Goal: Find specific page/section: Find specific page/section

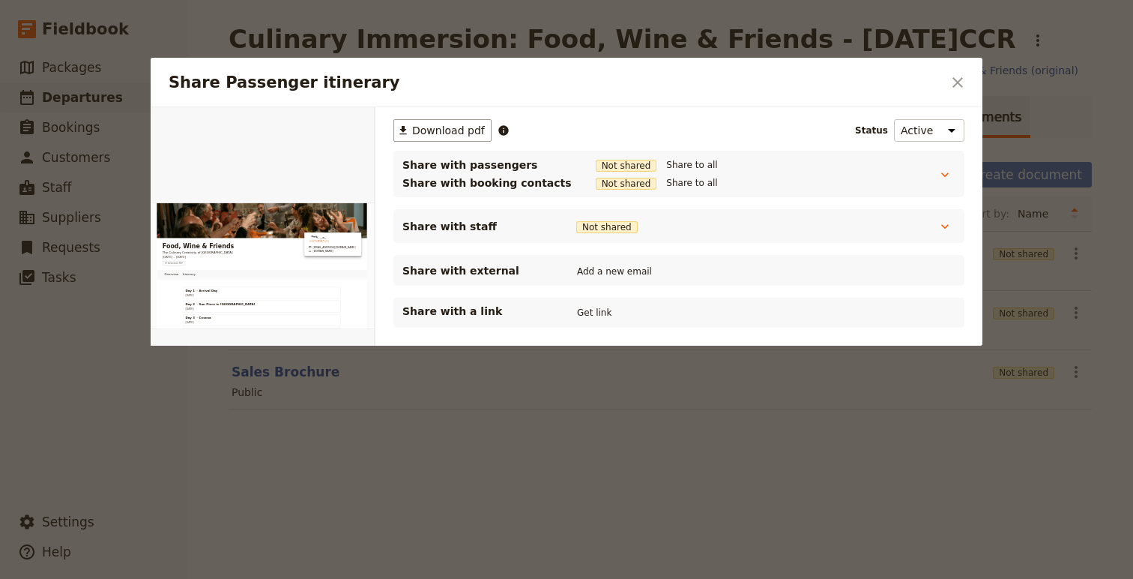
click at [974, 88] on div "Share Passenger itinerary ​" at bounding box center [567, 82] width 832 height 49
click at [959, 85] on icon "Close dialog" at bounding box center [958, 82] width 18 height 18
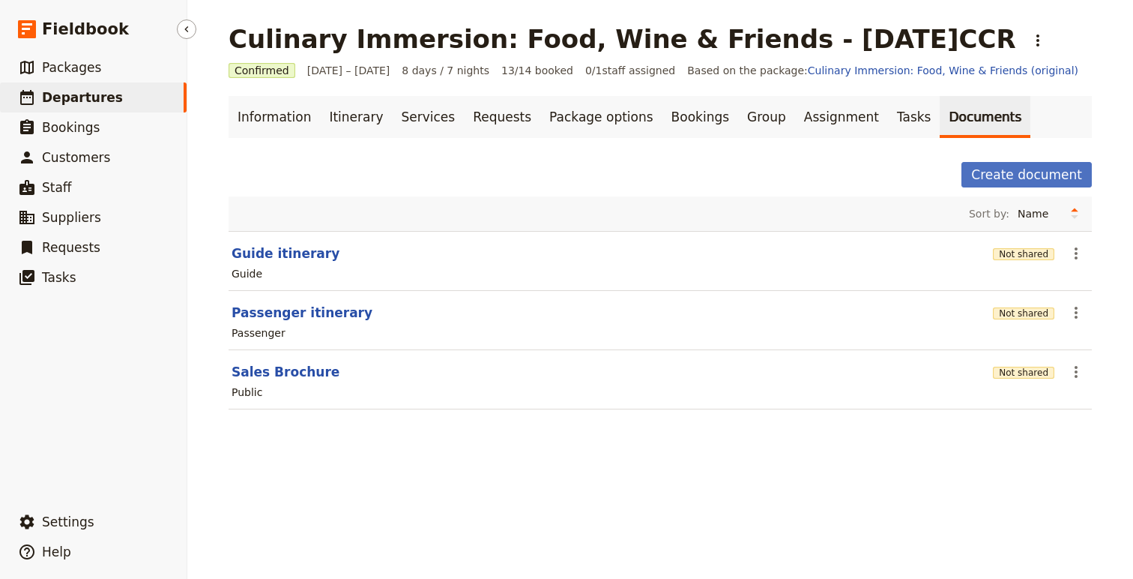
click at [108, 95] on span "Departures" at bounding box center [82, 97] width 81 height 15
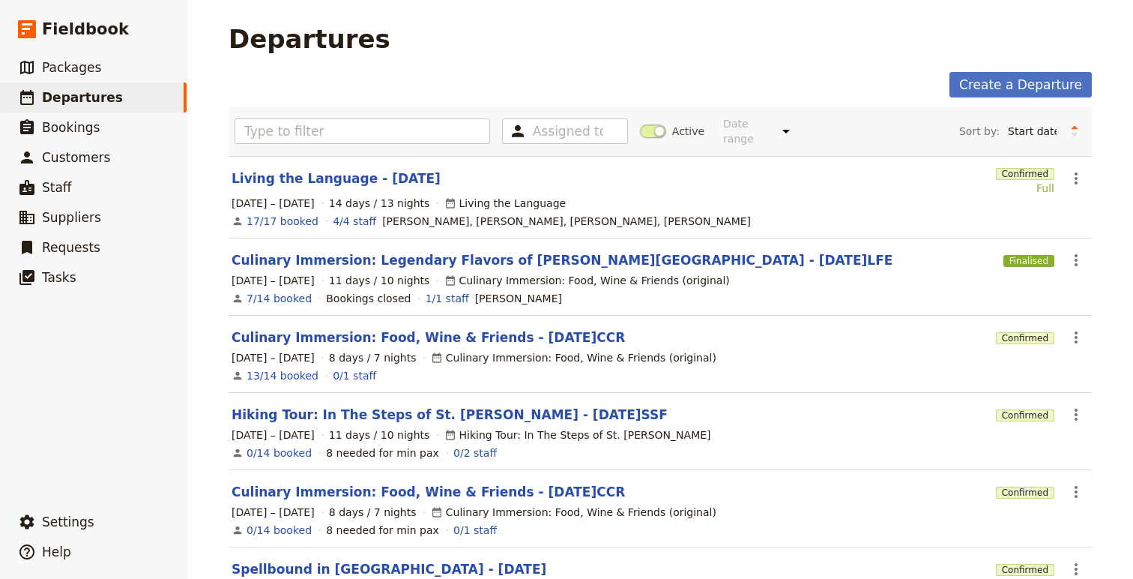
click at [675, 124] on span "Active" at bounding box center [688, 131] width 32 height 15
click at [640, 124] on input "Active" at bounding box center [640, 124] width 0 height 0
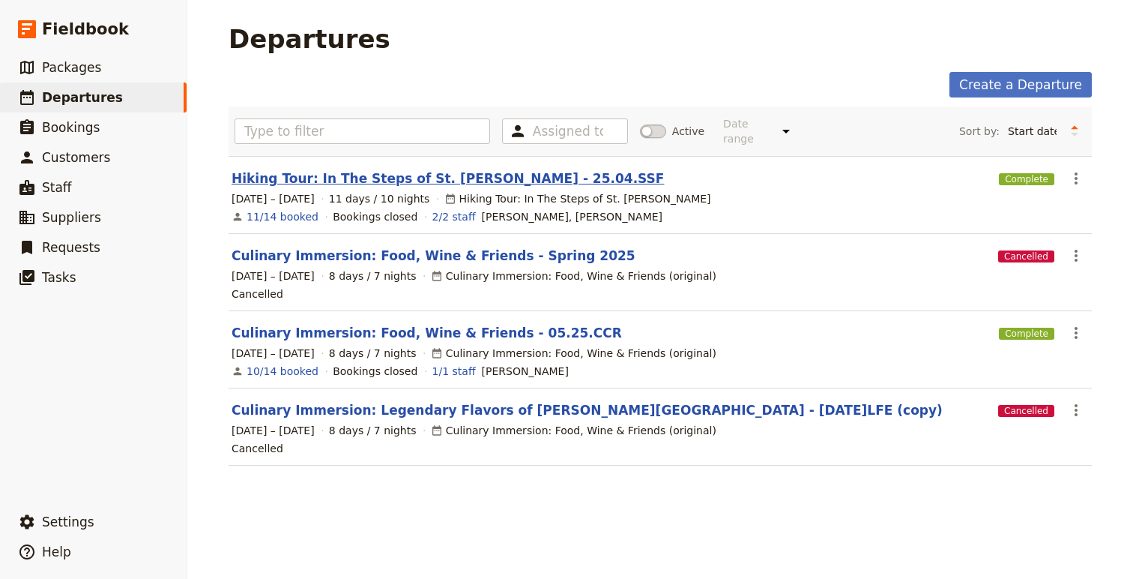
click at [442, 175] on link "Hiking Tour: In The Steps of St. [PERSON_NAME] - 25.04.SSF" at bounding box center [448, 178] width 432 height 18
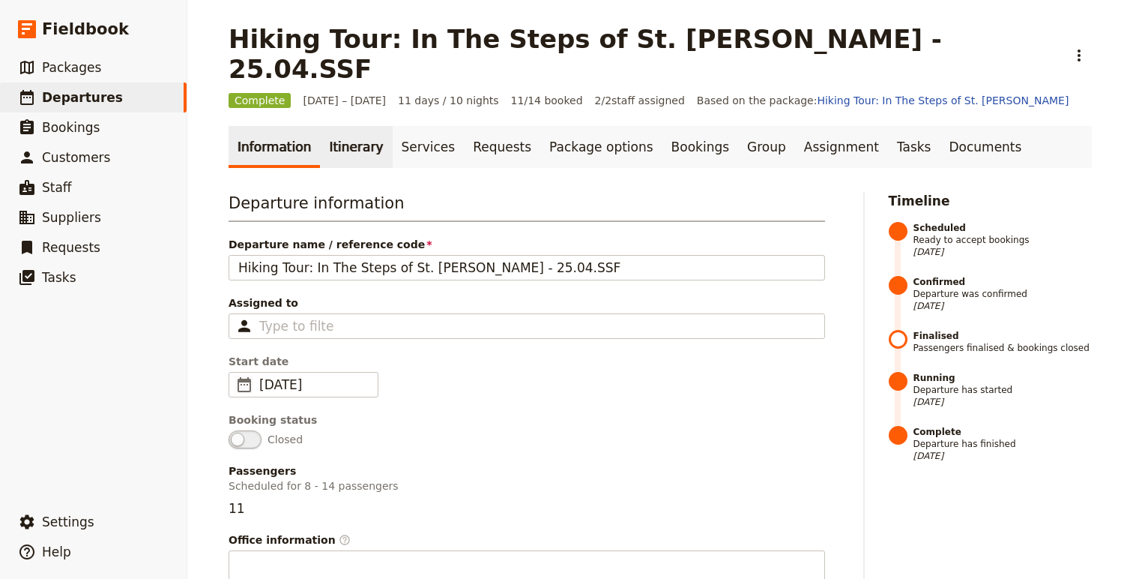
click at [336, 126] on link "Itinerary" at bounding box center [356, 147] width 72 height 42
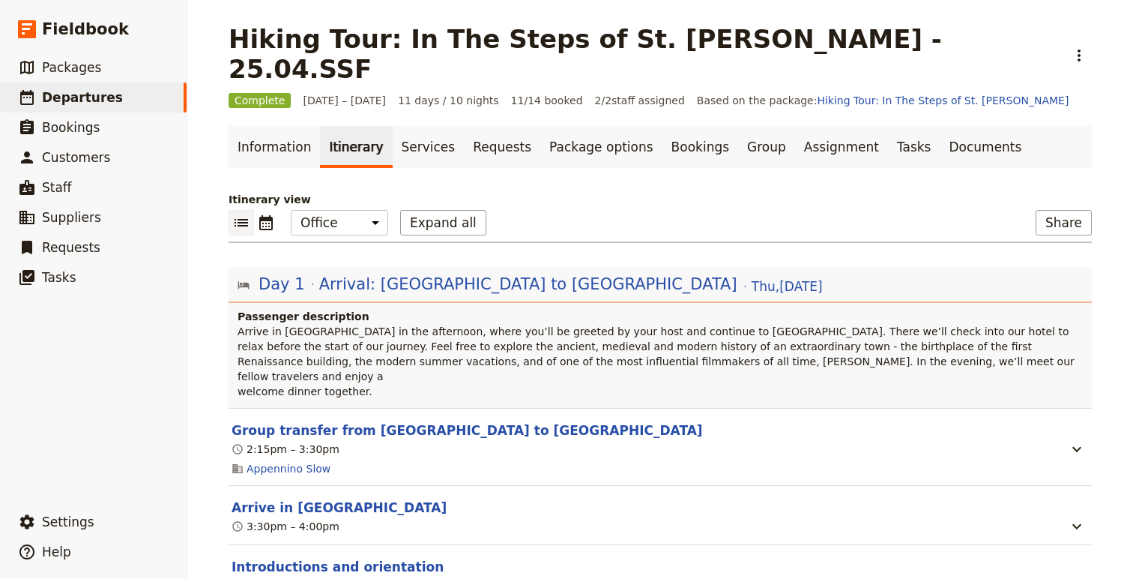
click at [268, 210] on div "​ ​ Office Guide Passenger Sales Expand all Share" at bounding box center [660, 226] width 863 height 33
click at [264, 214] on icon "Calendar view" at bounding box center [266, 223] width 18 height 18
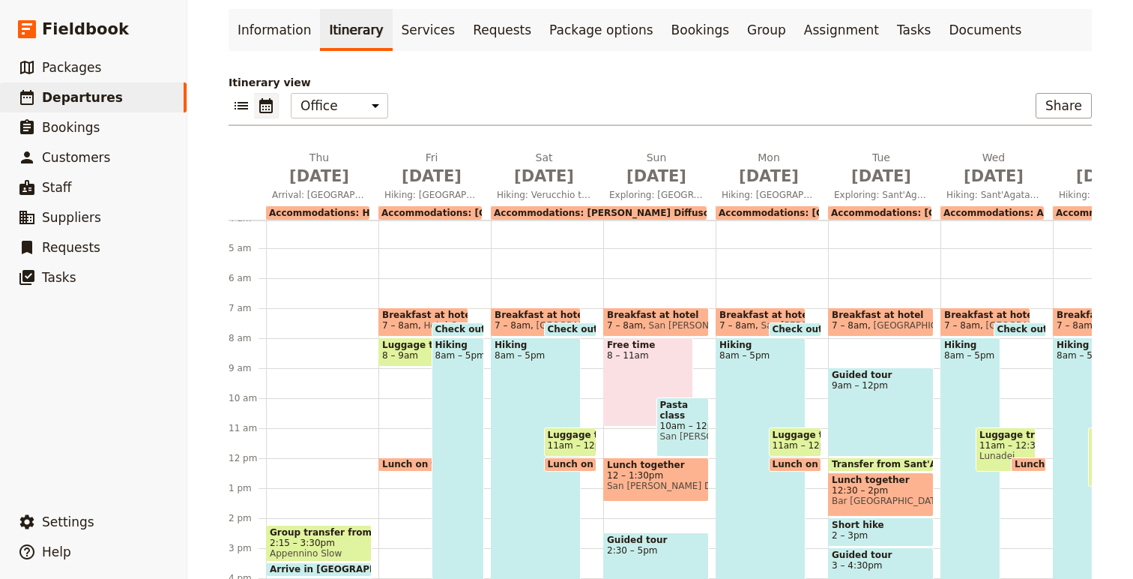
scroll to position [115, 0]
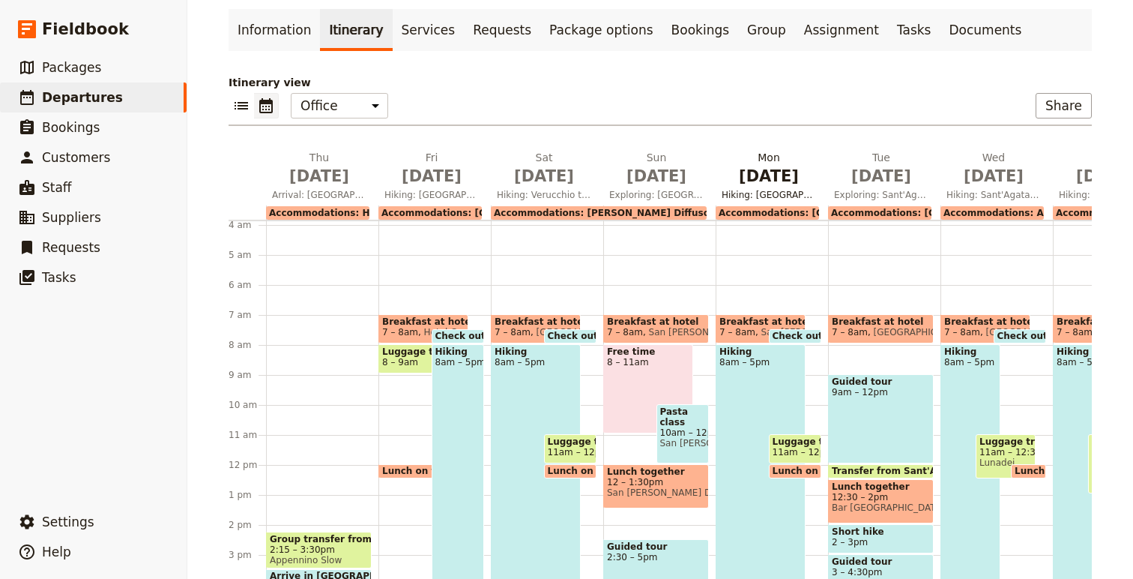
click at [783, 189] on span "Hiking: [GEOGRAPHIC_DATA][PERSON_NAME] to Sant'Agata Feltria" at bounding box center [769, 195] width 106 height 12
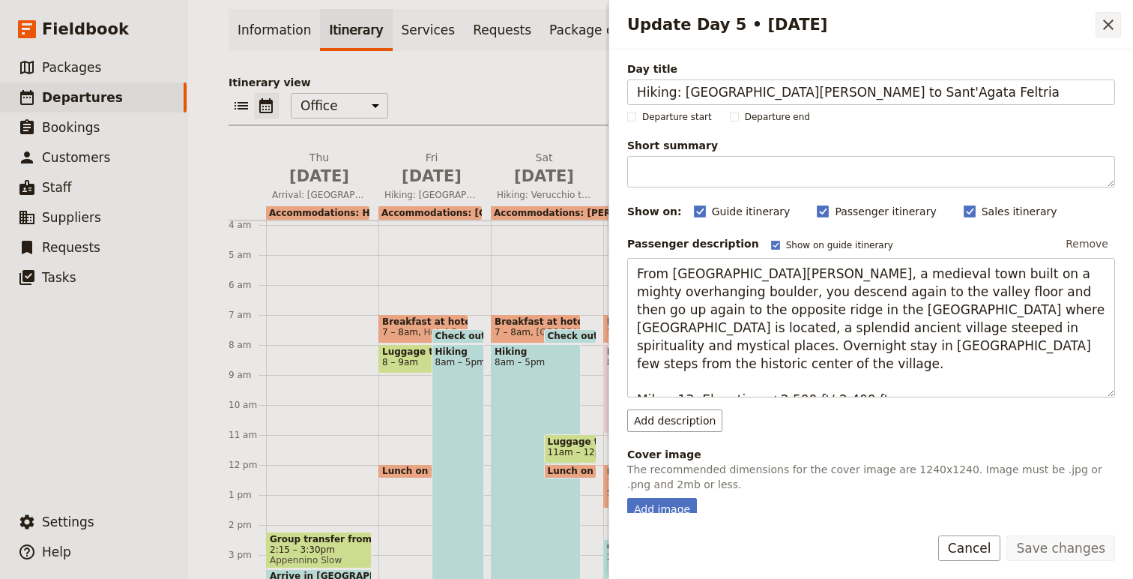
click at [1103, 27] on icon "Close drawer" at bounding box center [1109, 25] width 18 height 18
